Goal: Transaction & Acquisition: Purchase product/service

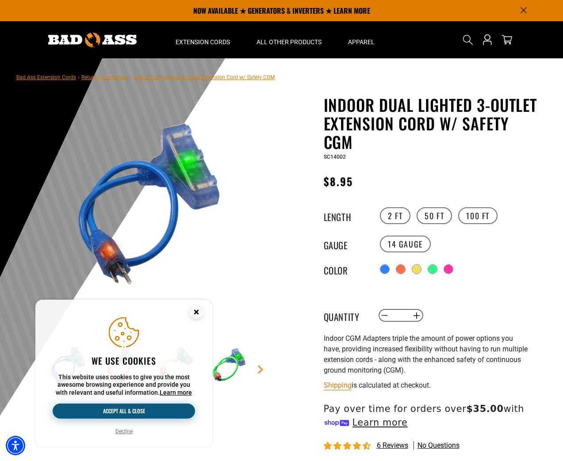
click at [138, 410] on button "Accept all & close" at bounding box center [124, 411] width 142 height 15
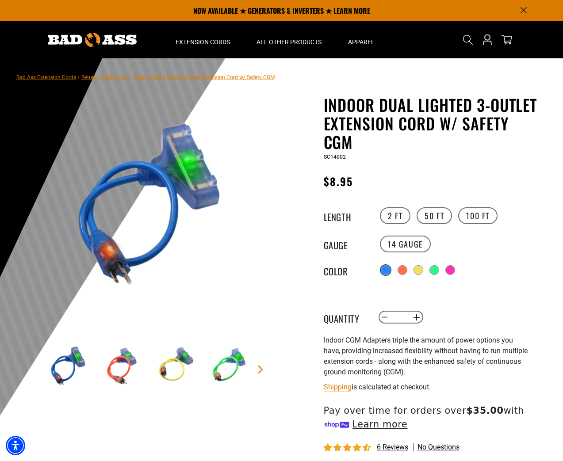
click at [388, 270] on div at bounding box center [385, 270] width 9 height 9
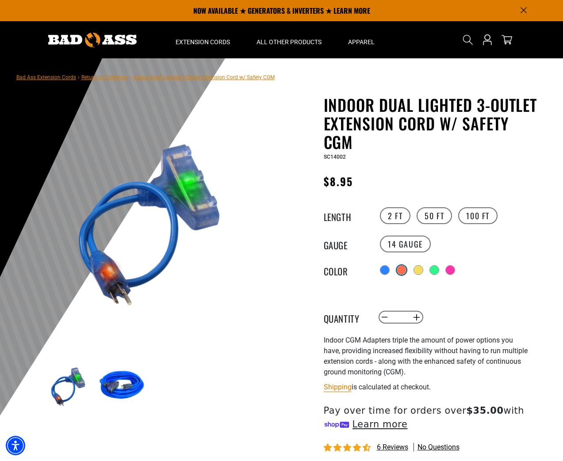
click at [403, 270] on div at bounding box center [401, 270] width 9 height 9
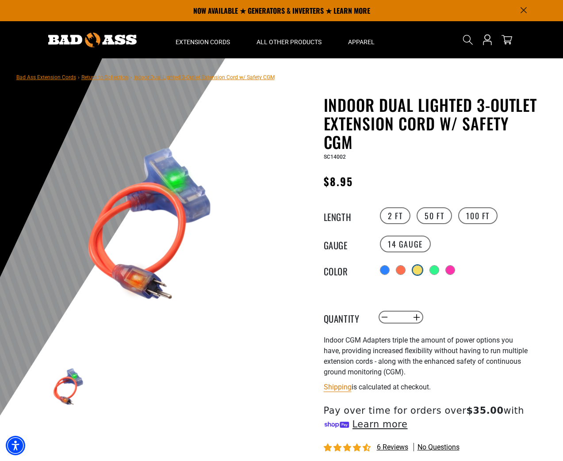
click at [422, 271] on div at bounding box center [417, 270] width 10 height 10
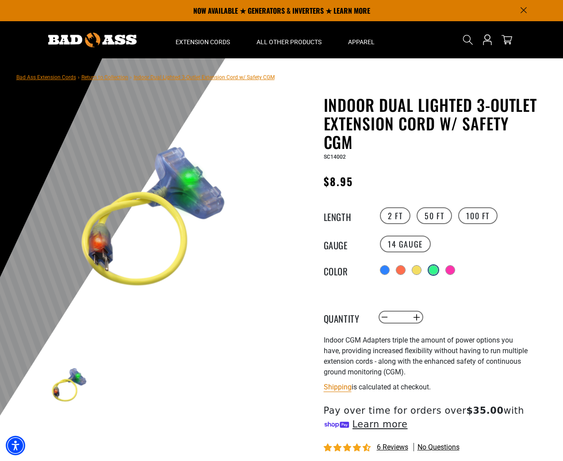
click at [438, 271] on div at bounding box center [433, 270] width 10 height 10
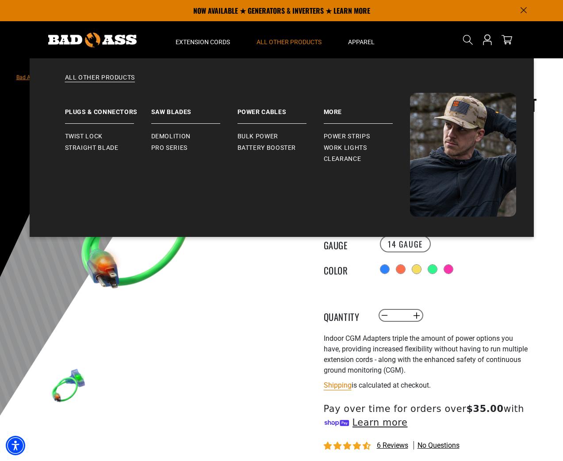
click at [283, 45] on span "All Other Products" at bounding box center [288, 42] width 65 height 8
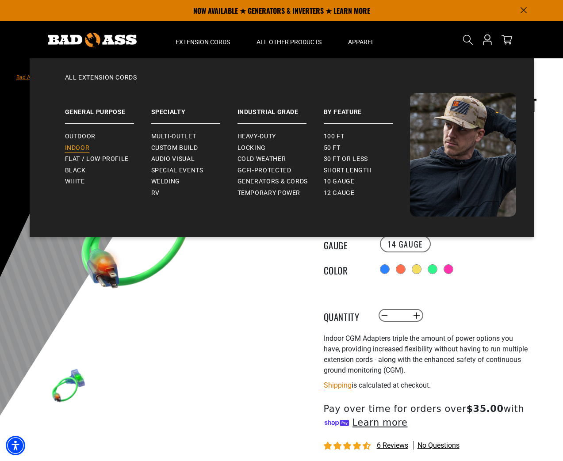
click at [81, 145] on span "Indoor" at bounding box center [77, 148] width 25 height 8
